Goal: Go to known website: Access a specific website the user already knows

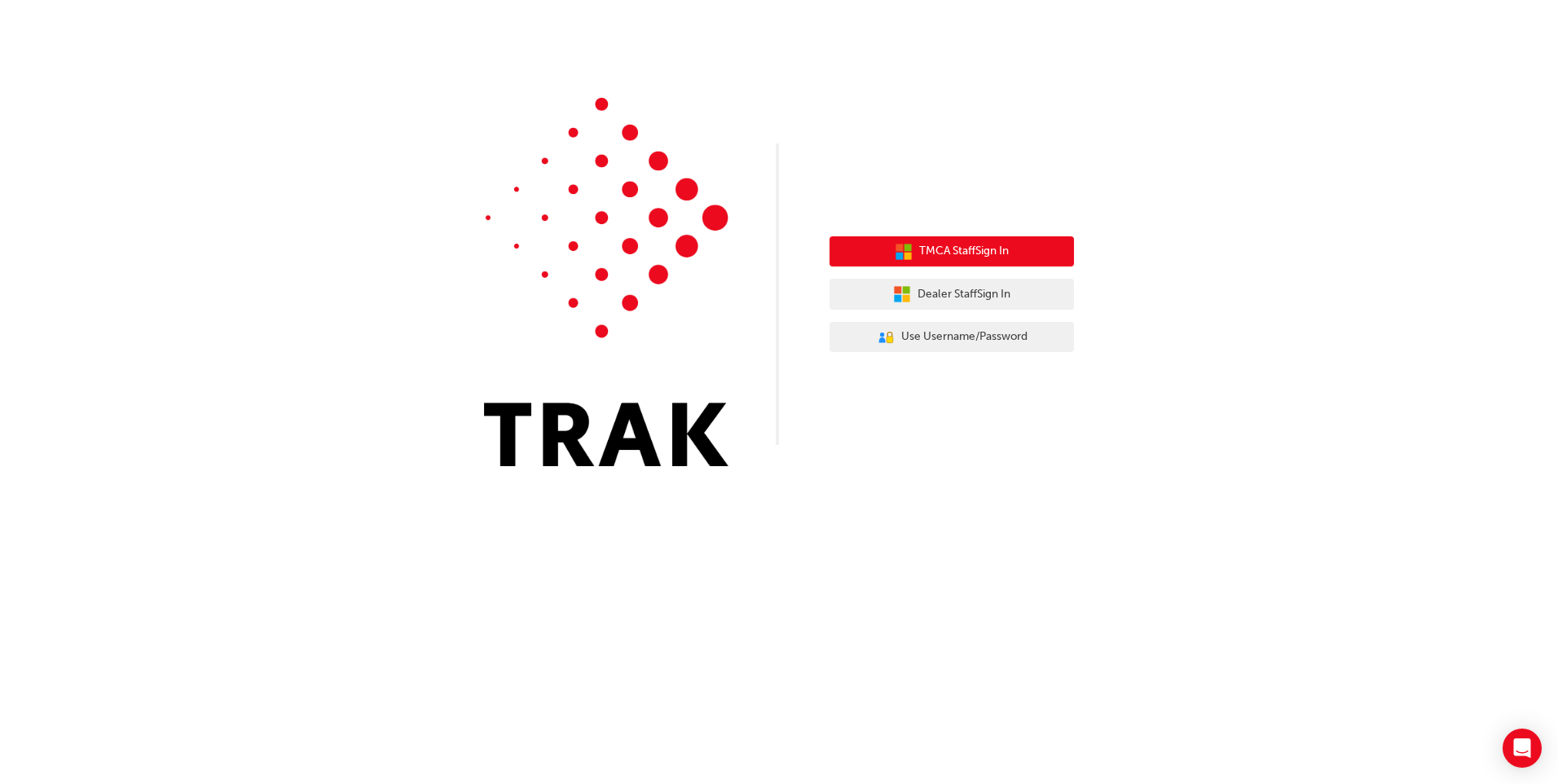
click at [993, 253] on span "TMCA Staff Sign In" at bounding box center [964, 251] width 90 height 18
click at [934, 244] on span "TMCA Staff Sign In" at bounding box center [964, 251] width 90 height 18
